Goal: Task Accomplishment & Management: Complete application form

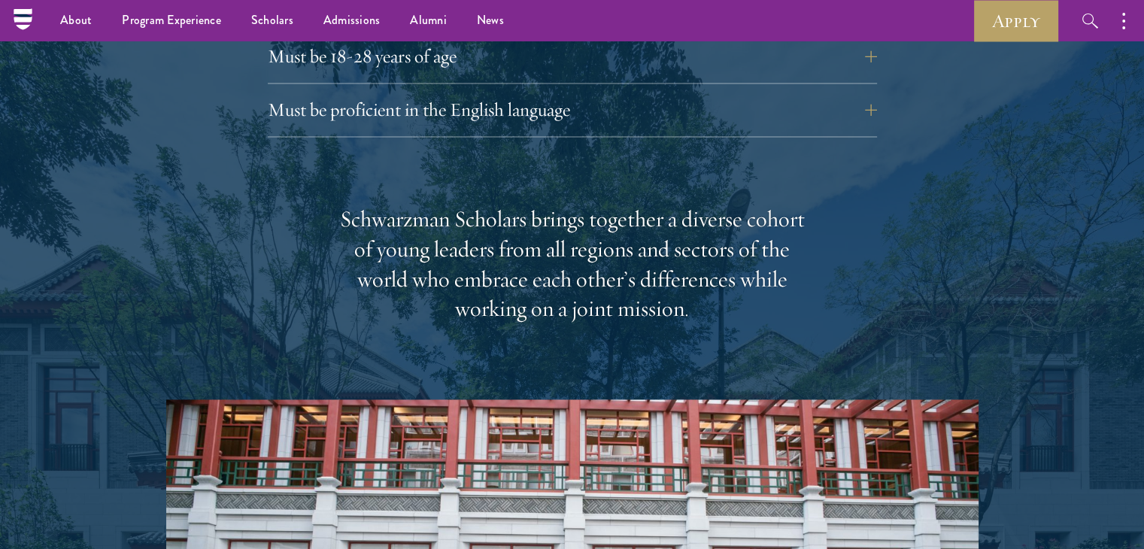
scroll to position [2064, 0]
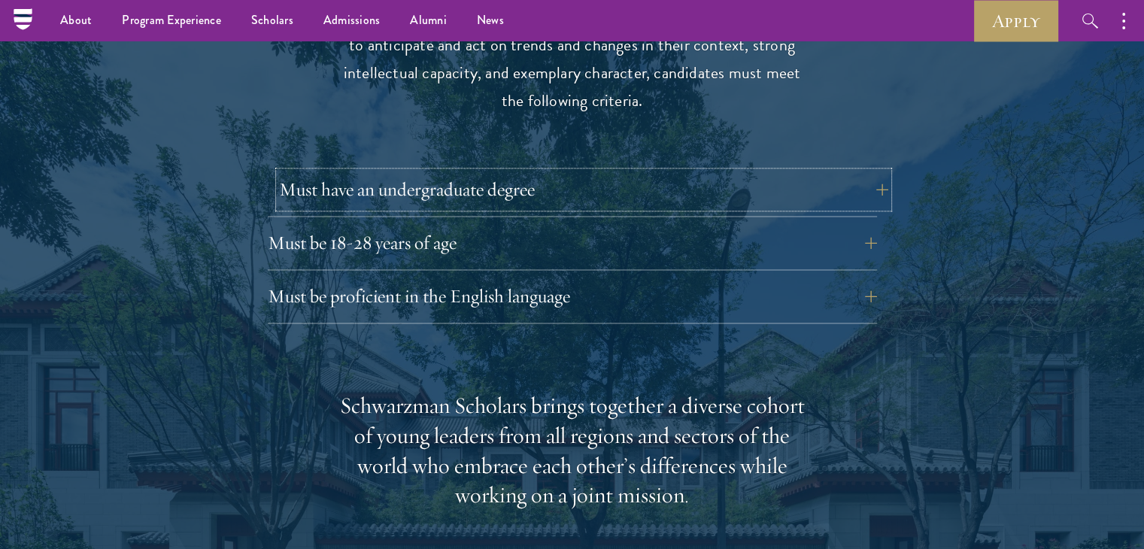
click at [499, 172] on button "Must have an undergraduate degree" at bounding box center [583, 190] width 609 height 36
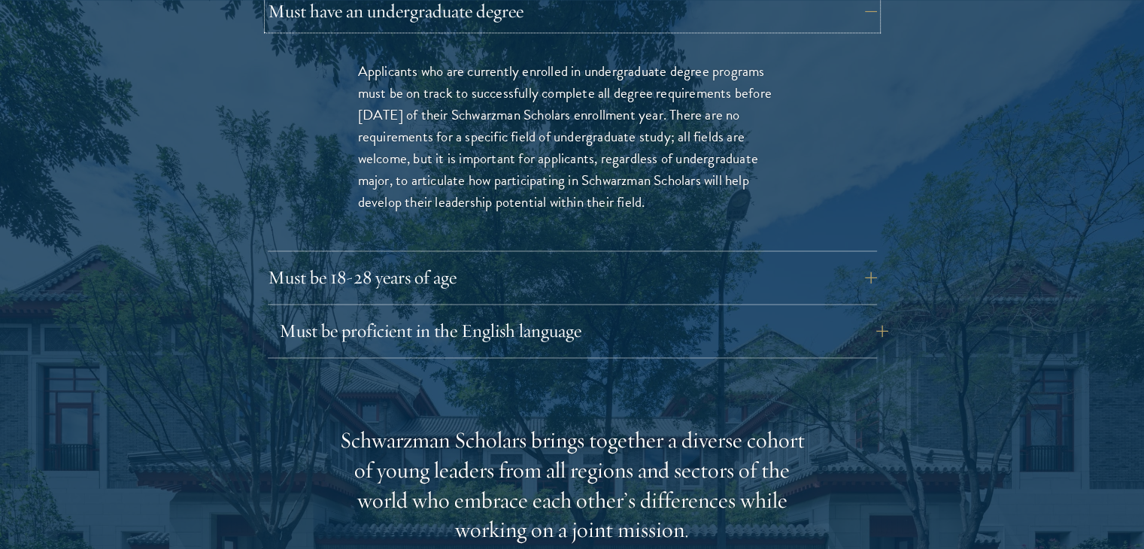
scroll to position [2251, 0]
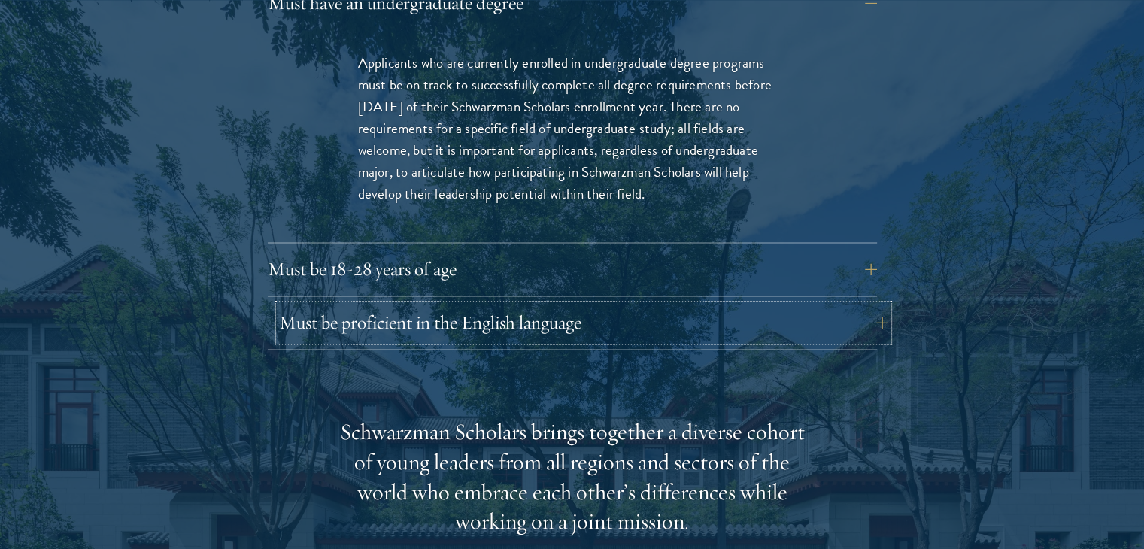
click at [614, 305] on button "Must be proficient in the English language" at bounding box center [583, 323] width 609 height 36
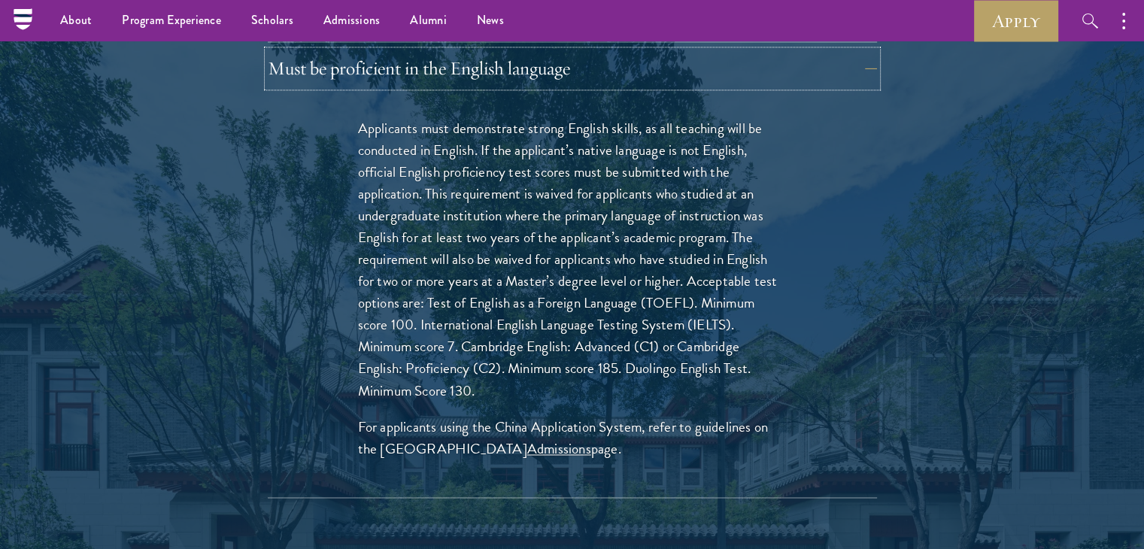
scroll to position [2276, 0]
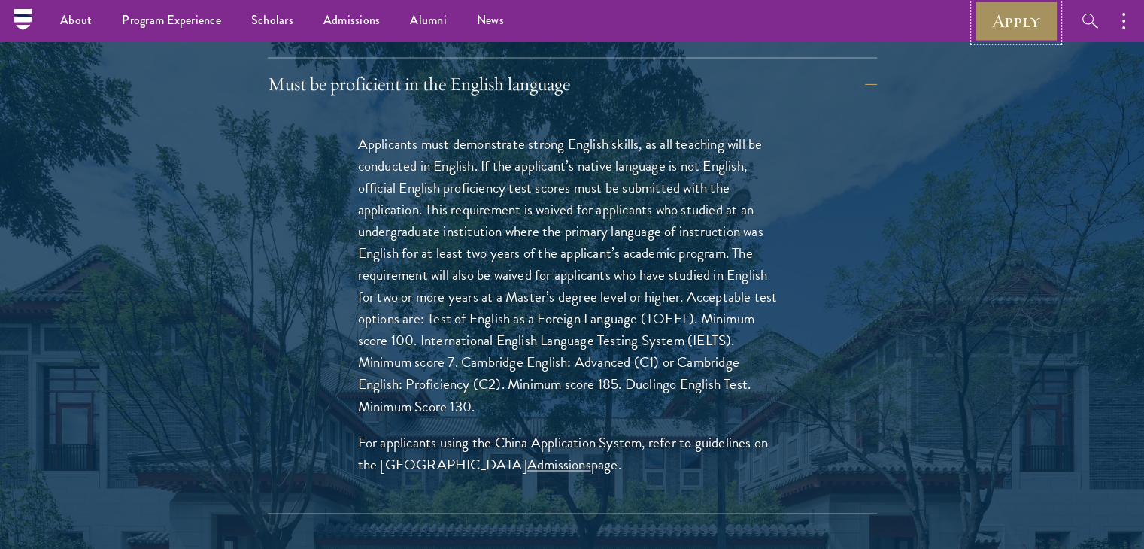
click at [1016, 15] on link "Apply" at bounding box center [1016, 20] width 84 height 41
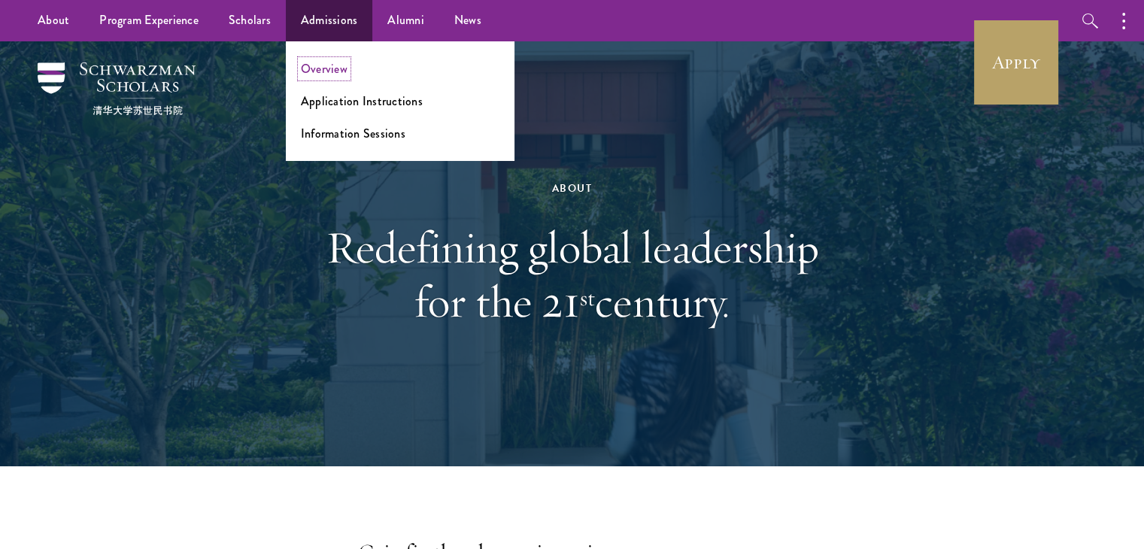
click at [323, 68] on link "Overview" at bounding box center [324, 68] width 47 height 17
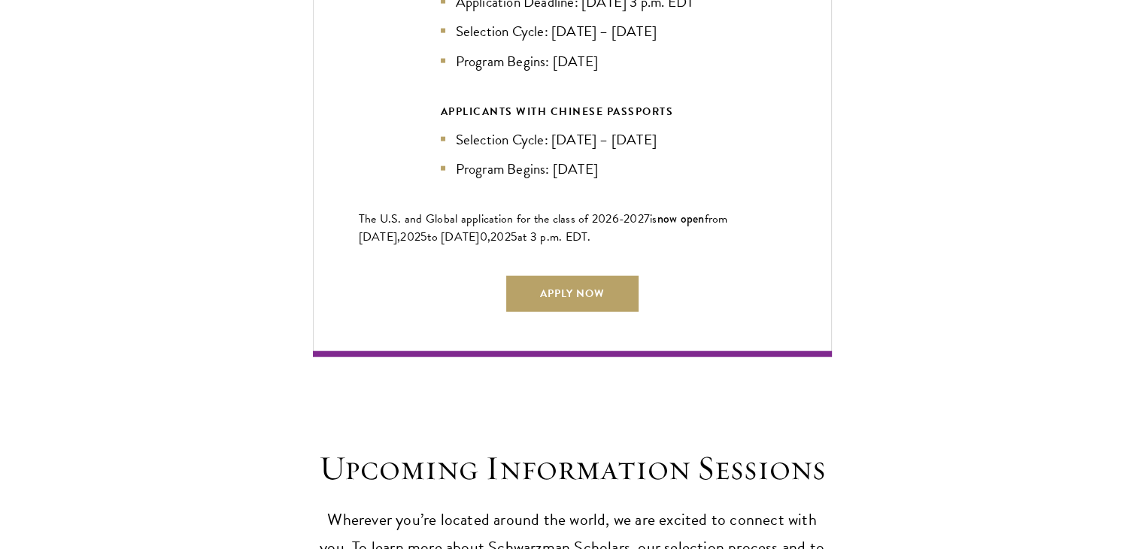
scroll to position [3580, 0]
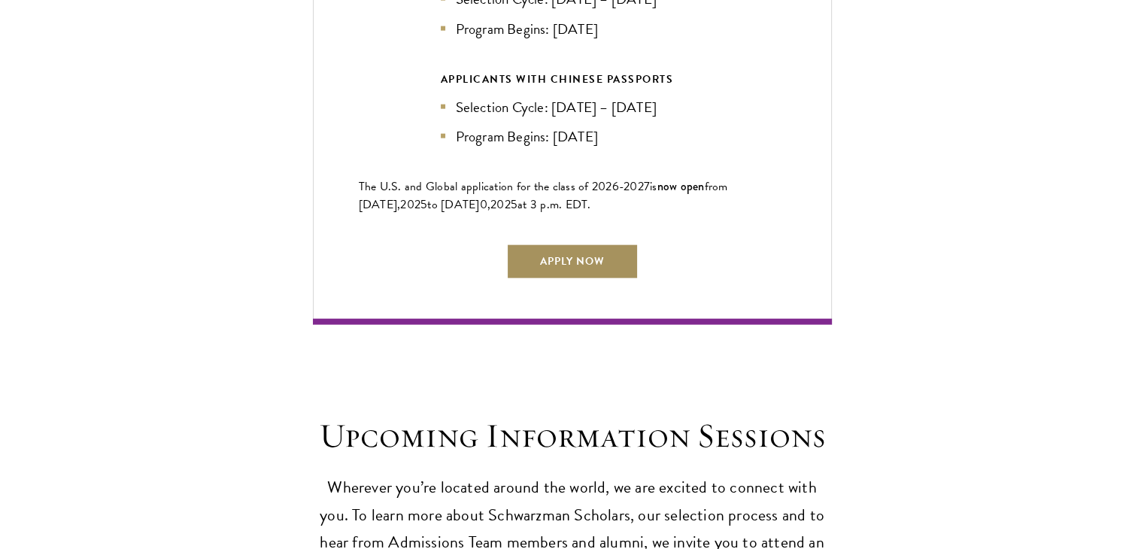
click at [576, 244] on link "Apply Now" at bounding box center [572, 262] width 132 height 36
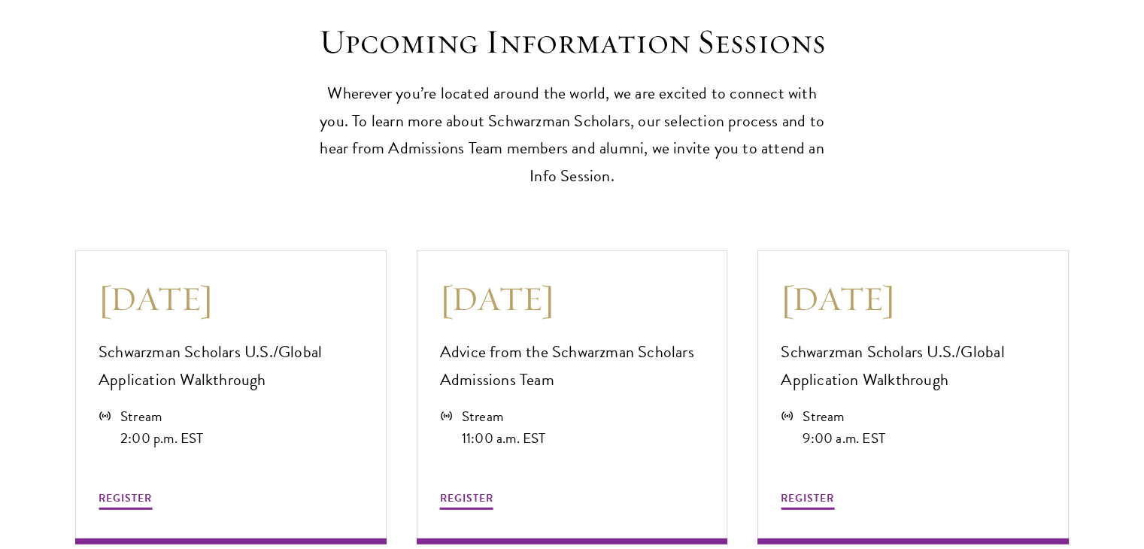
scroll to position [3991, 0]
